Goal: Find contact information: Find contact information

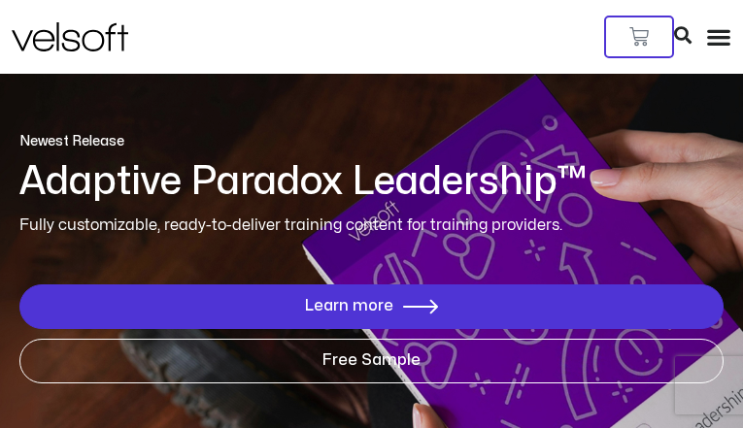
type input "**********"
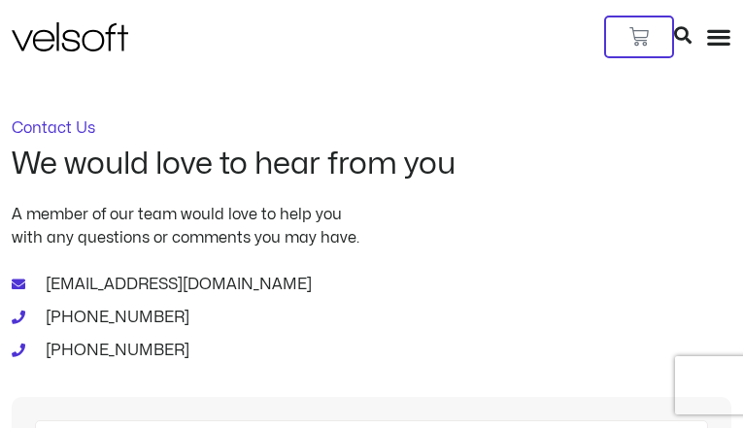
type input "********"
type input "**********"
type input "********"
